Goal: Information Seeking & Learning: Learn about a topic

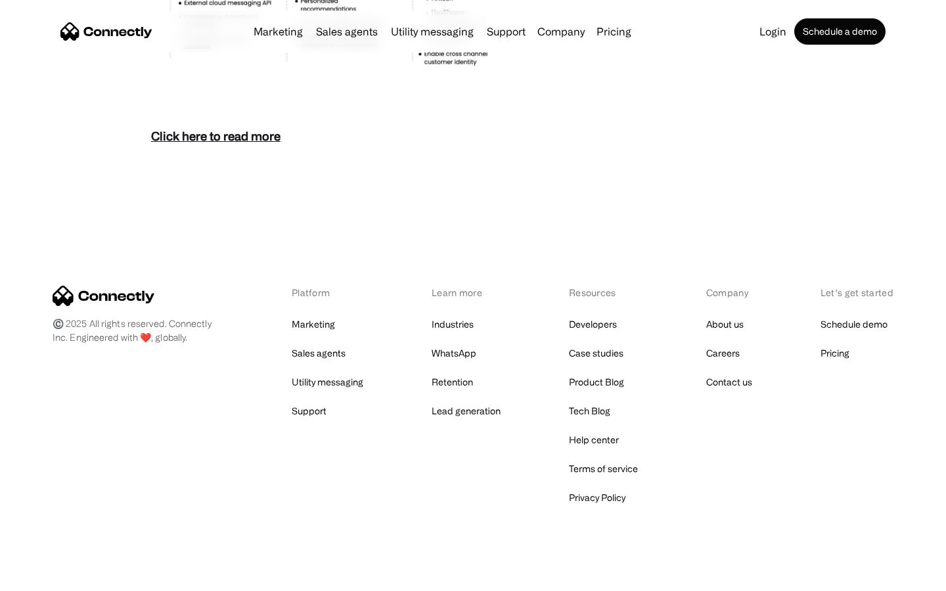
scroll to position [5698, 0]
